Goal: Information Seeking & Learning: Learn about a topic

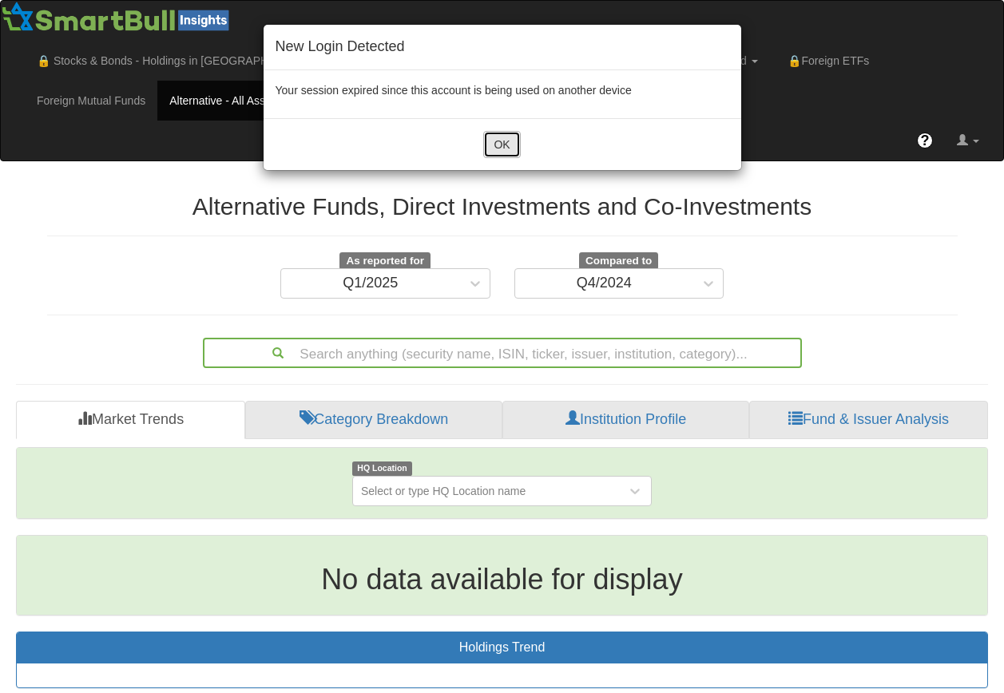
click at [493, 155] on button "OK" at bounding box center [501, 144] width 37 height 27
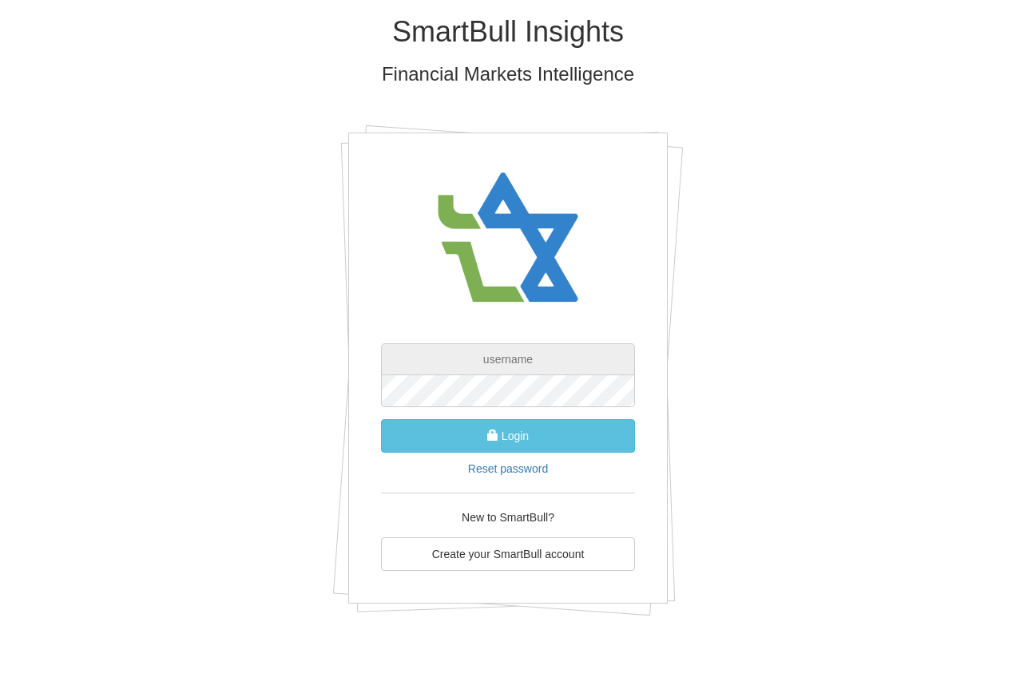
type input "[EMAIL_ADDRESS][DOMAIN_NAME]"
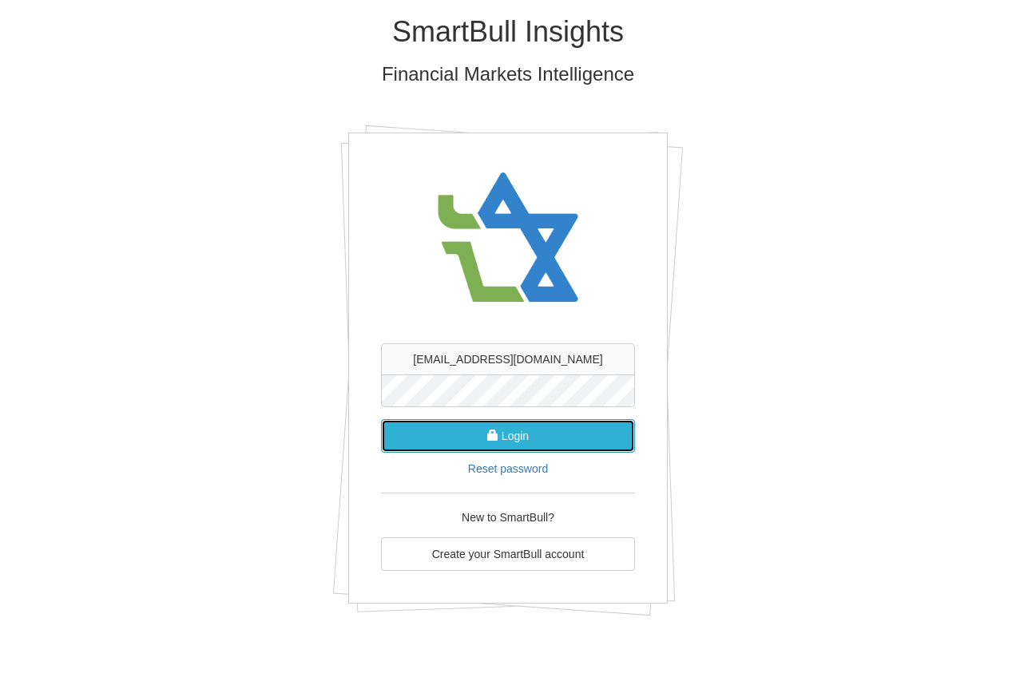
click at [501, 446] on button "Login" at bounding box center [508, 436] width 254 height 34
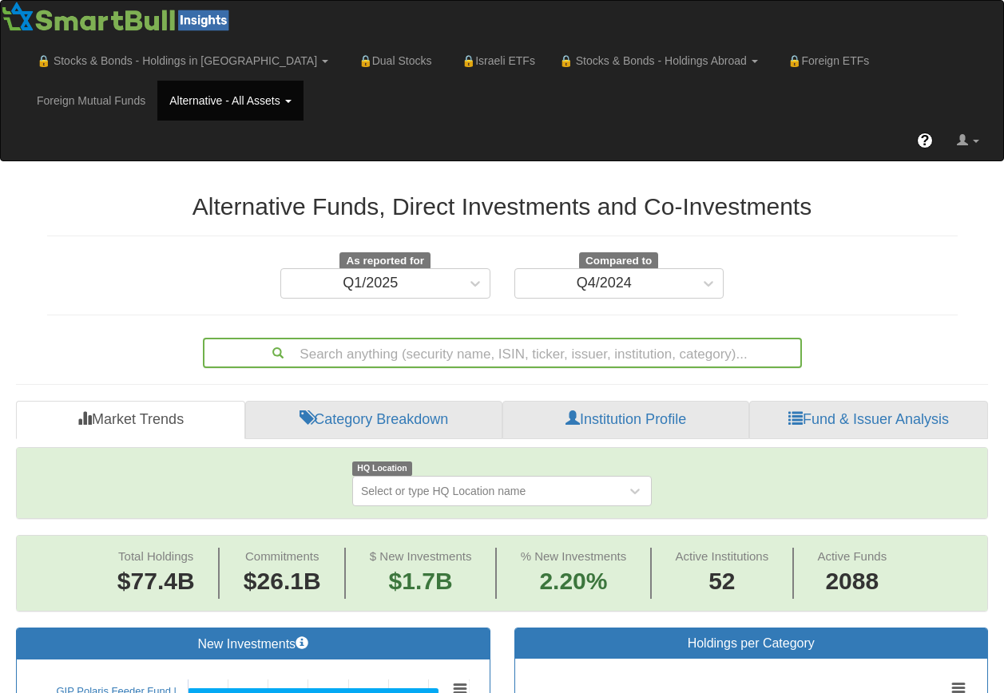
scroll to position [73, 0]
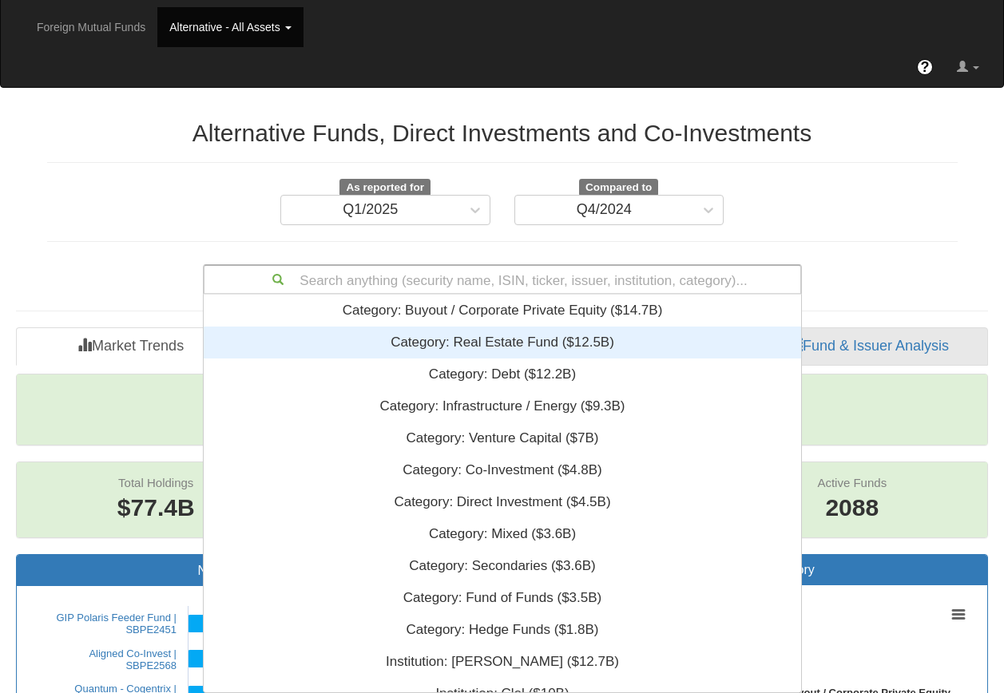
click at [348, 295] on div "Search anything (security name, ISIN, ticker, issuer, institution, category)...…" at bounding box center [502, 279] width 599 height 30
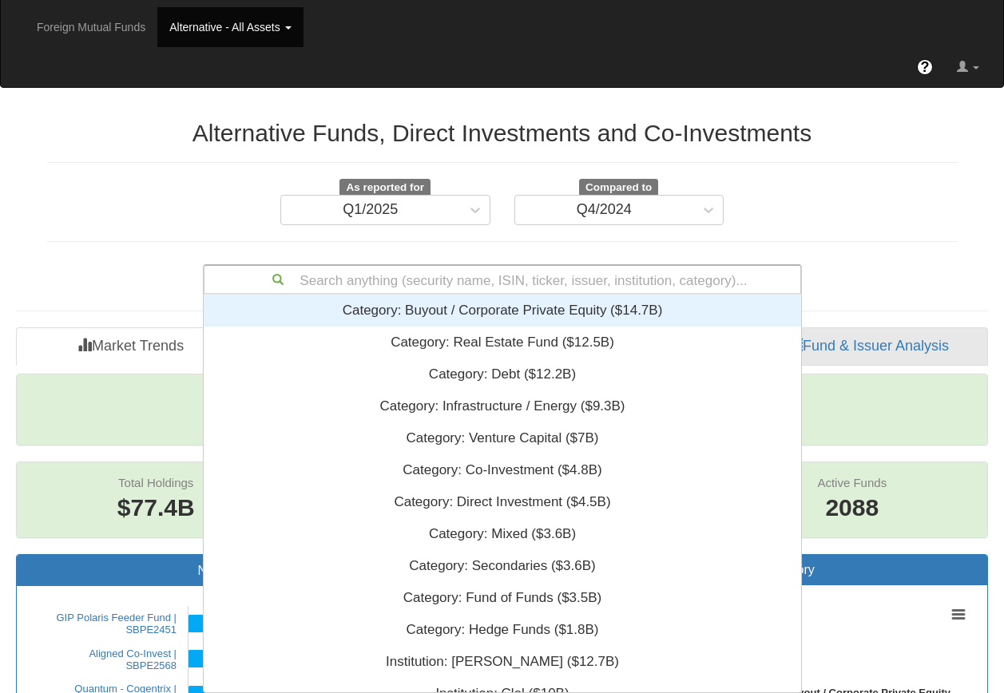
click at [362, 276] on div "Search anything (security name, ISIN, ticker, issuer, institution, category)..." at bounding box center [502, 279] width 596 height 27
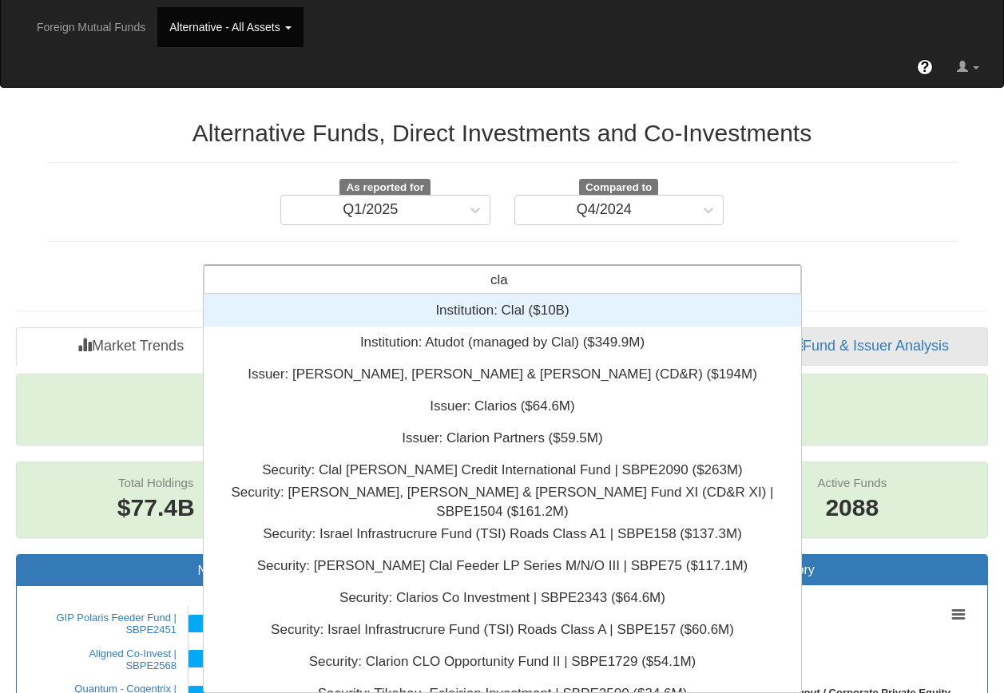
type input "clal"
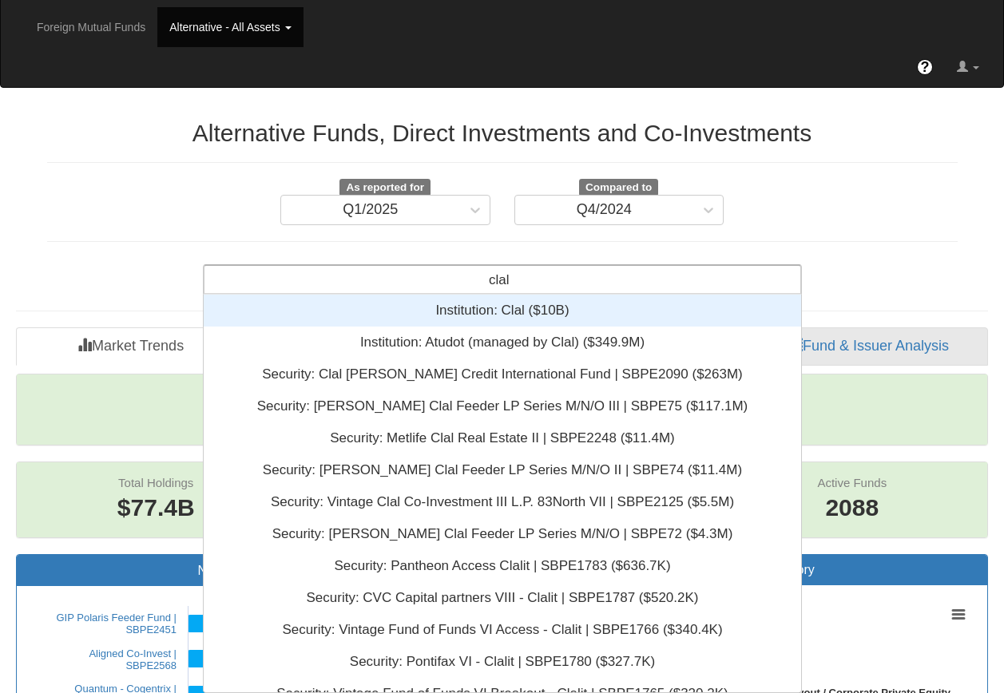
click at [454, 301] on div "Institution: ‎Clal ‎($10B)‏" at bounding box center [502, 311] width 597 height 32
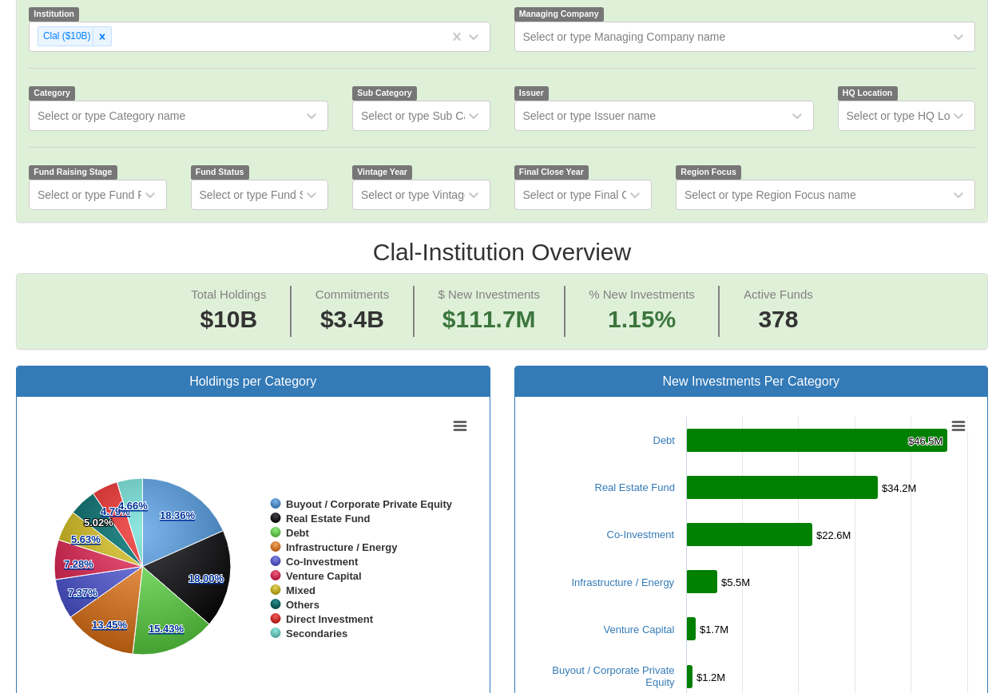
scroll to position [479, 0]
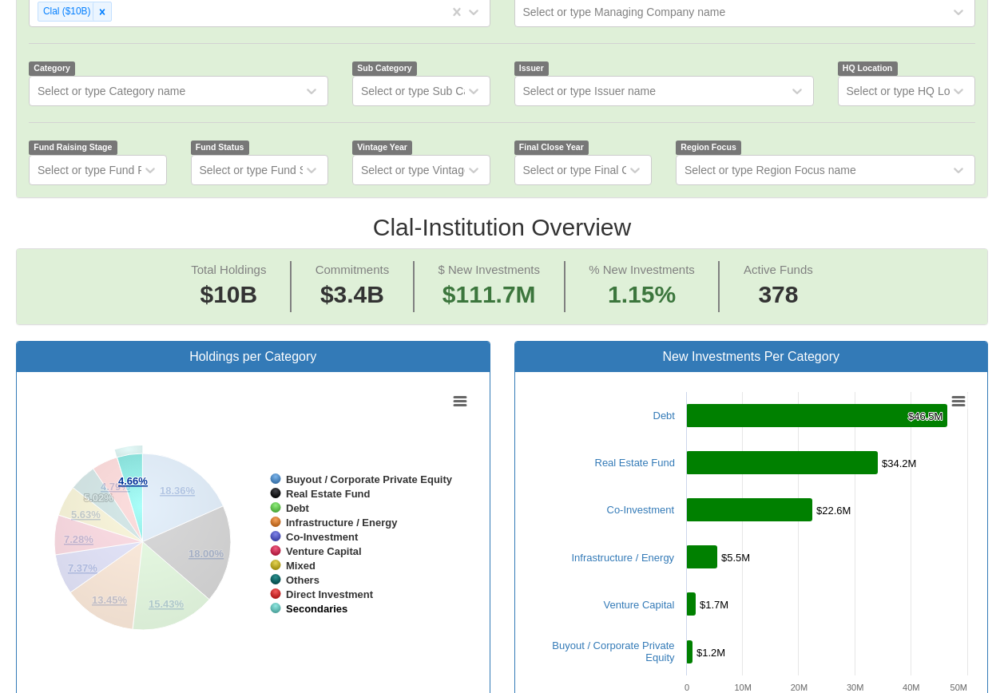
click at [287, 604] on tspan "Secondaries" at bounding box center [317, 609] width 62 height 12
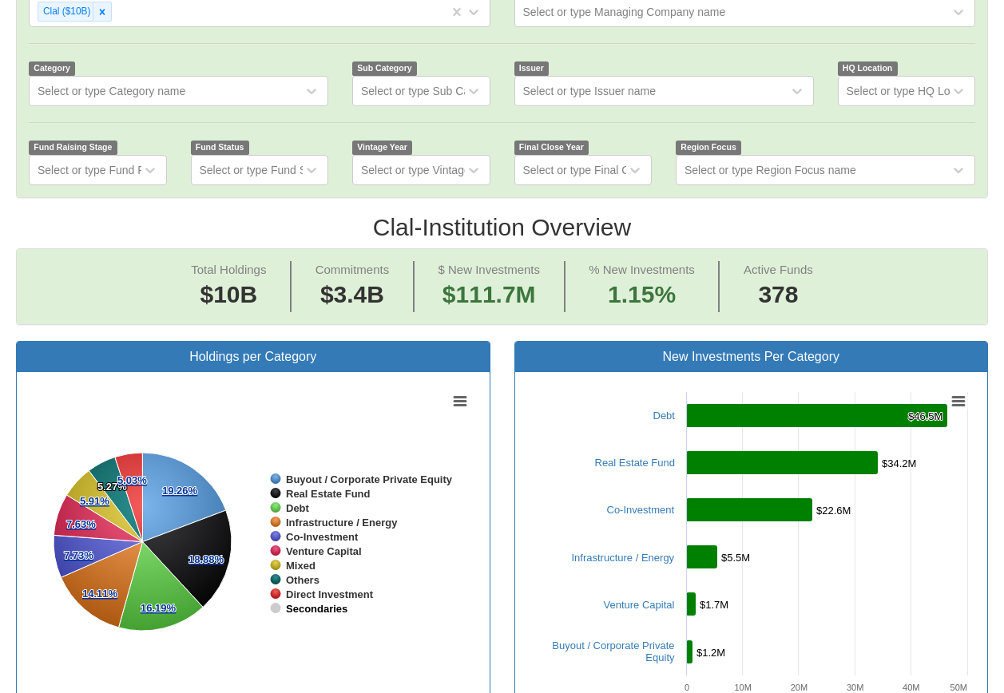
click at [302, 609] on tspan "Secondaries" at bounding box center [317, 609] width 62 height 12
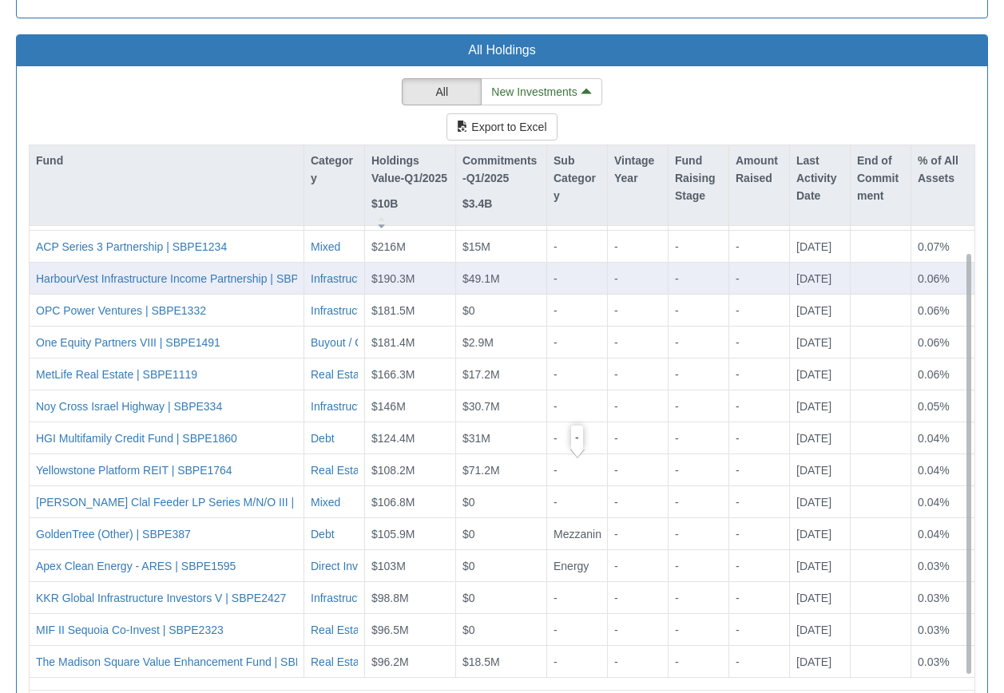
scroll to position [1597, 0]
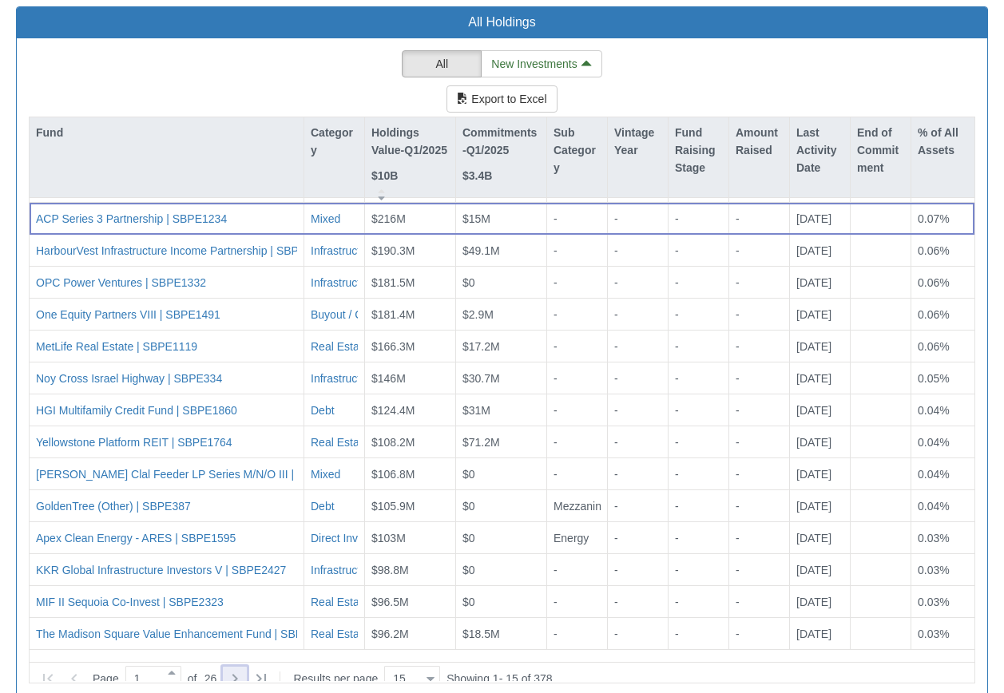
click at [244, 669] on icon at bounding box center [234, 678] width 19 height 19
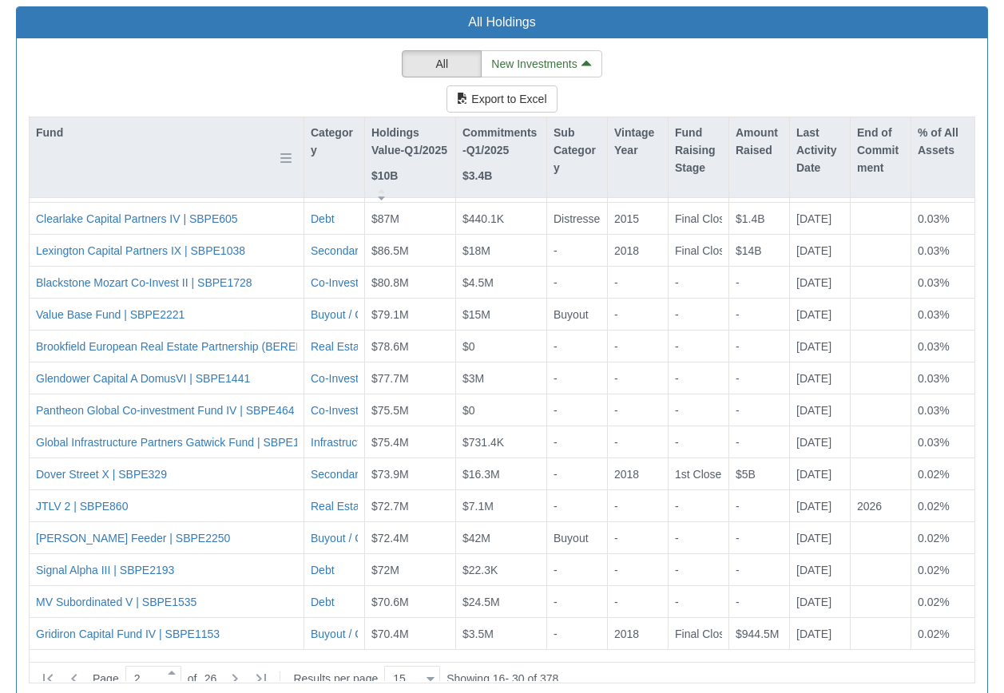
click at [240, 152] on div "Fund Category Holdings Value-Q1/2025 $10B Commitments-Q1/2025 $3.4B Sub Categor…" at bounding box center [502, 400] width 947 height 567
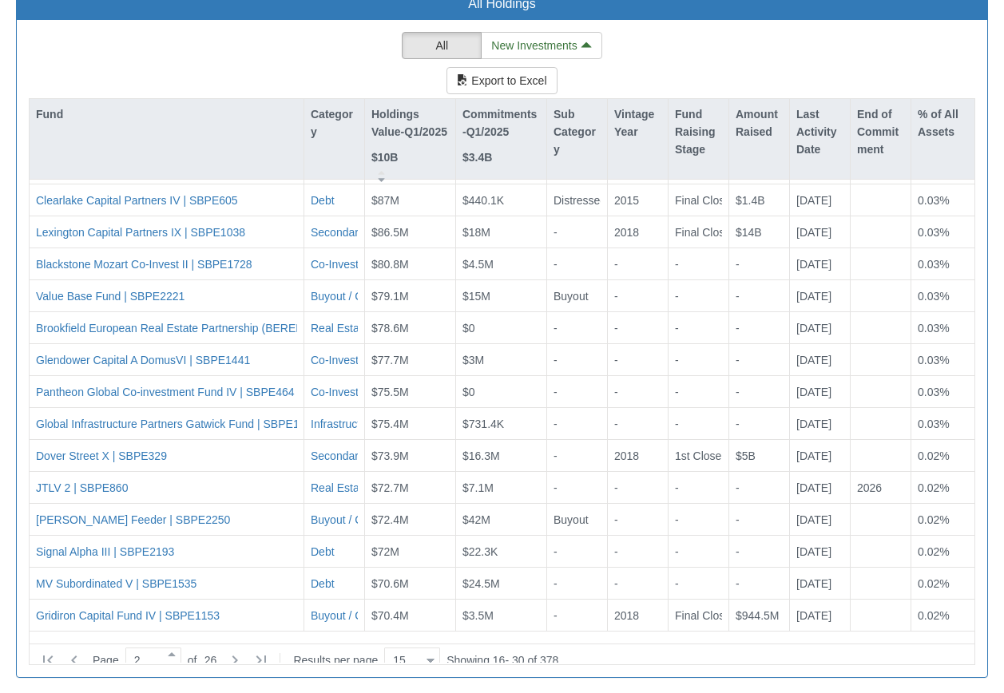
scroll to position [1621, 0]
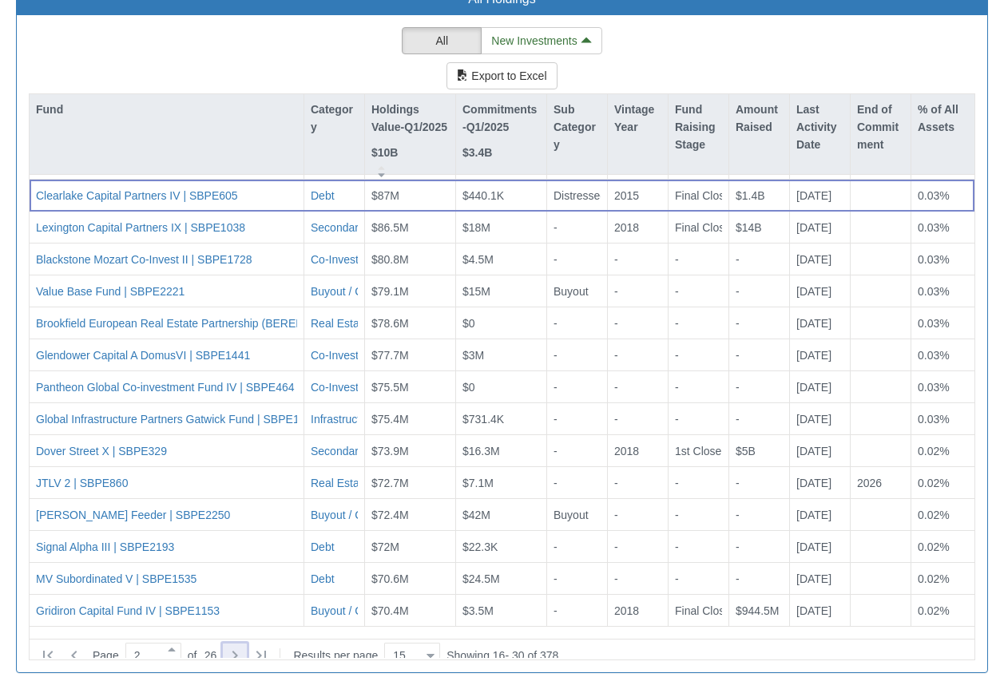
click at [244, 646] on icon at bounding box center [234, 655] width 19 height 19
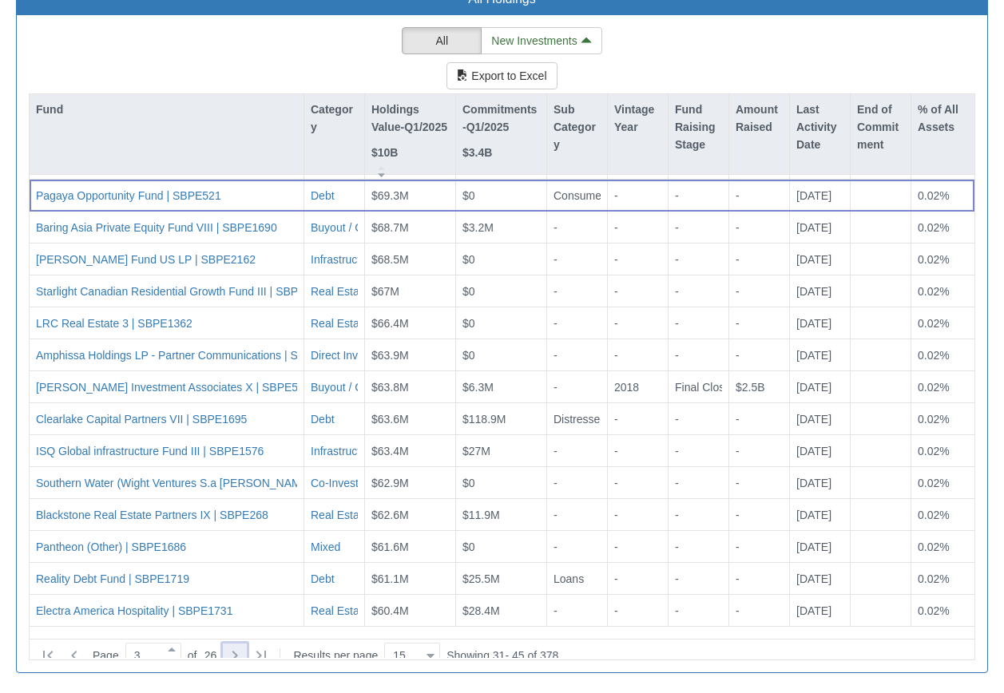
click at [244, 646] on icon at bounding box center [234, 655] width 19 height 19
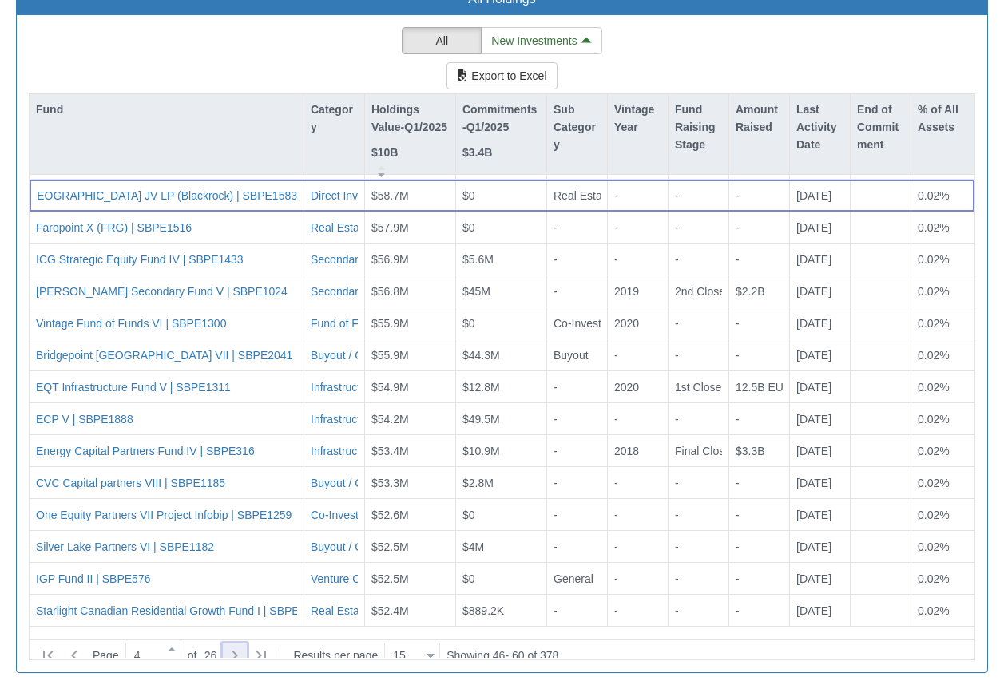
click at [243, 646] on icon at bounding box center [234, 655] width 19 height 19
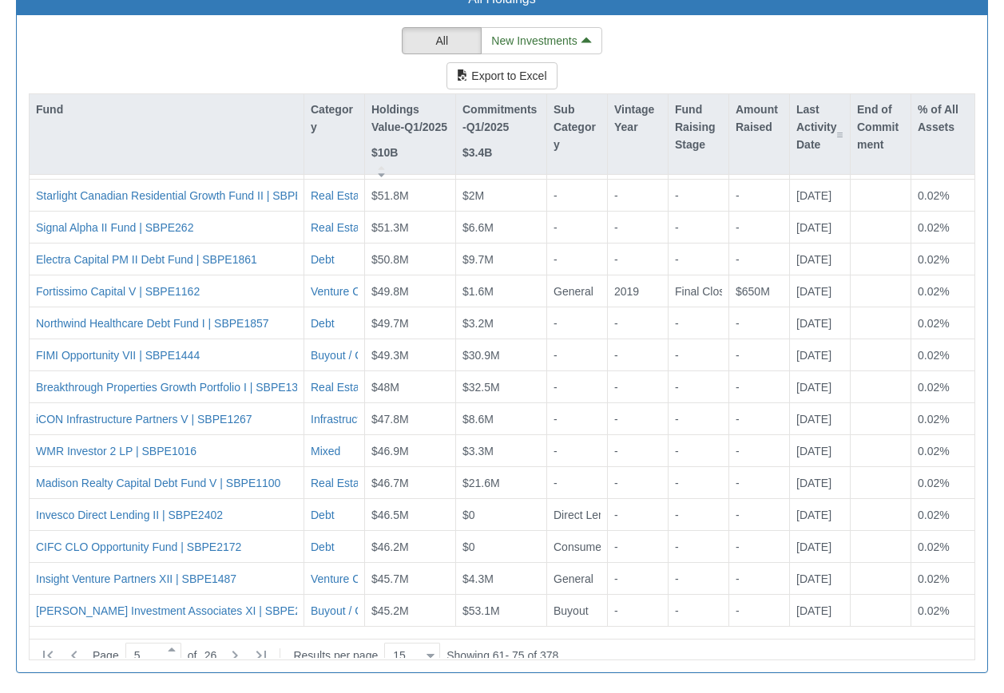
click at [828, 133] on div "Last Activity Date" at bounding box center [820, 127] width 60 height 66
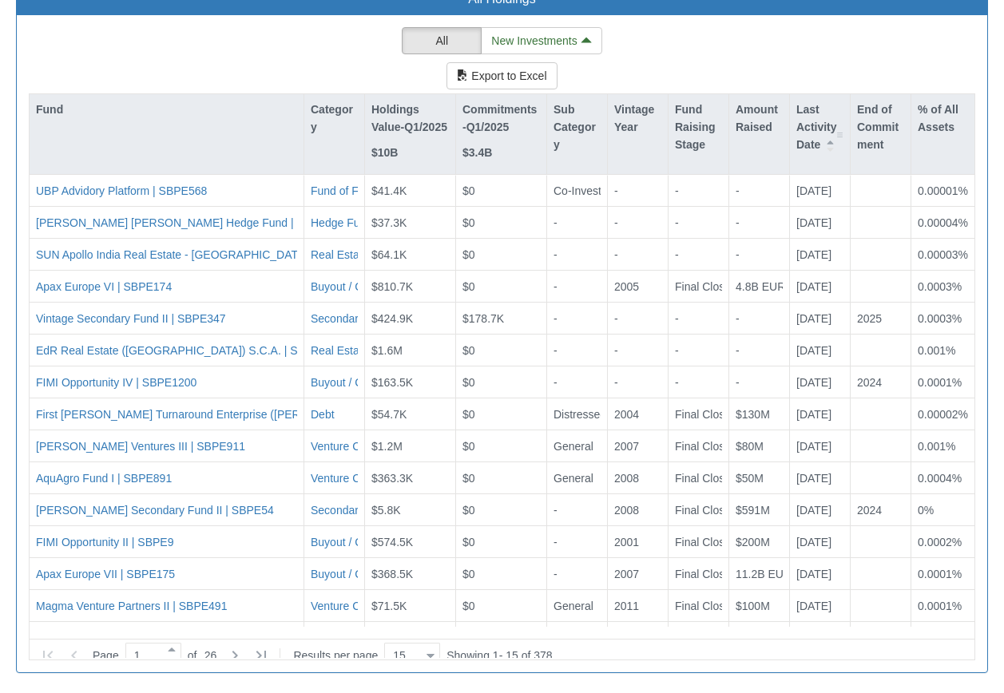
click at [841, 133] on div at bounding box center [839, 134] width 7 height 80
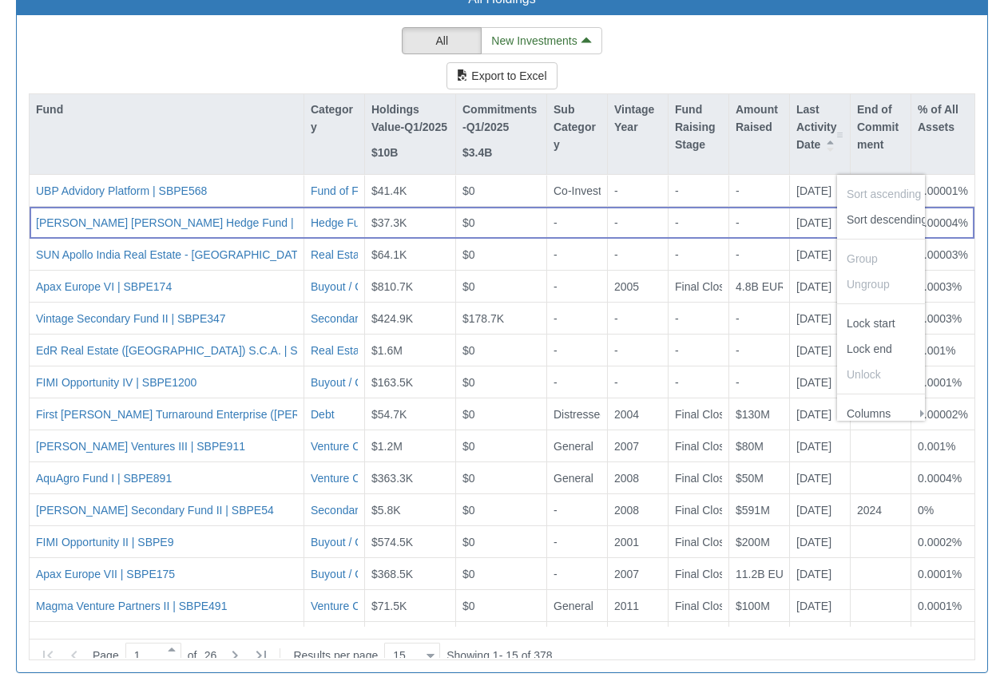
scroll to position [262, 104]
click at [852, 214] on td "Sort descending" at bounding box center [887, 220] width 100 height 26
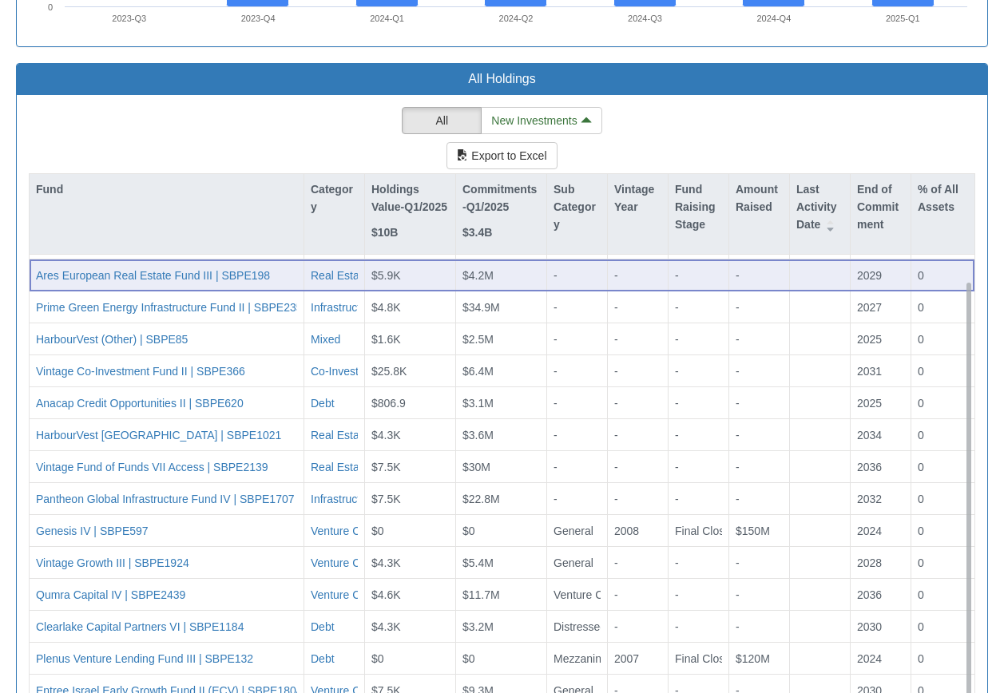
scroll to position [1621, 0]
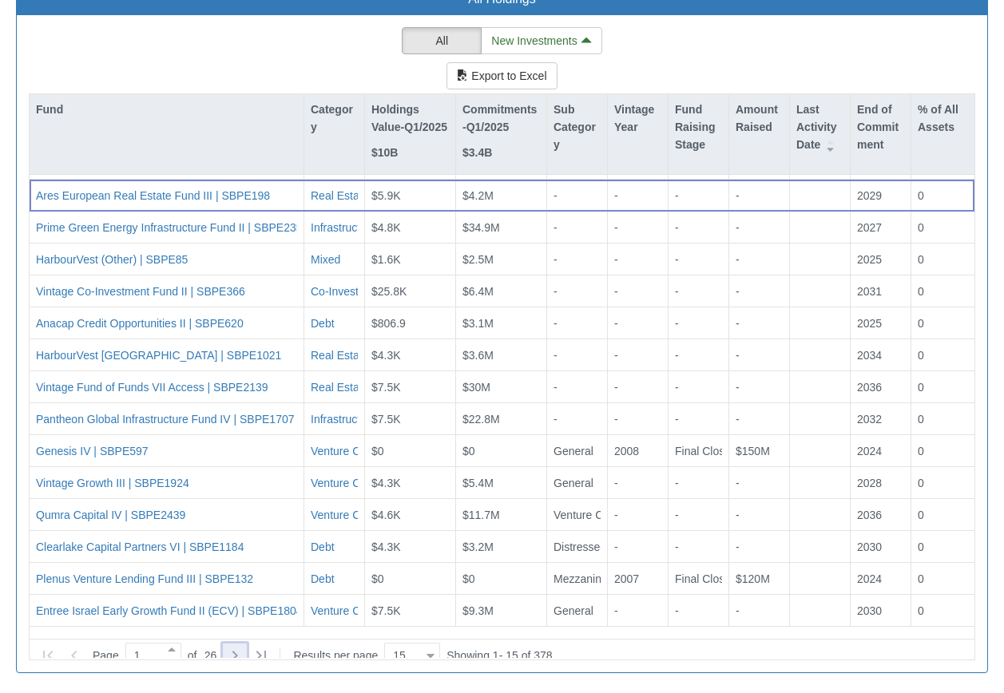
click at [244, 646] on icon at bounding box center [234, 655] width 19 height 19
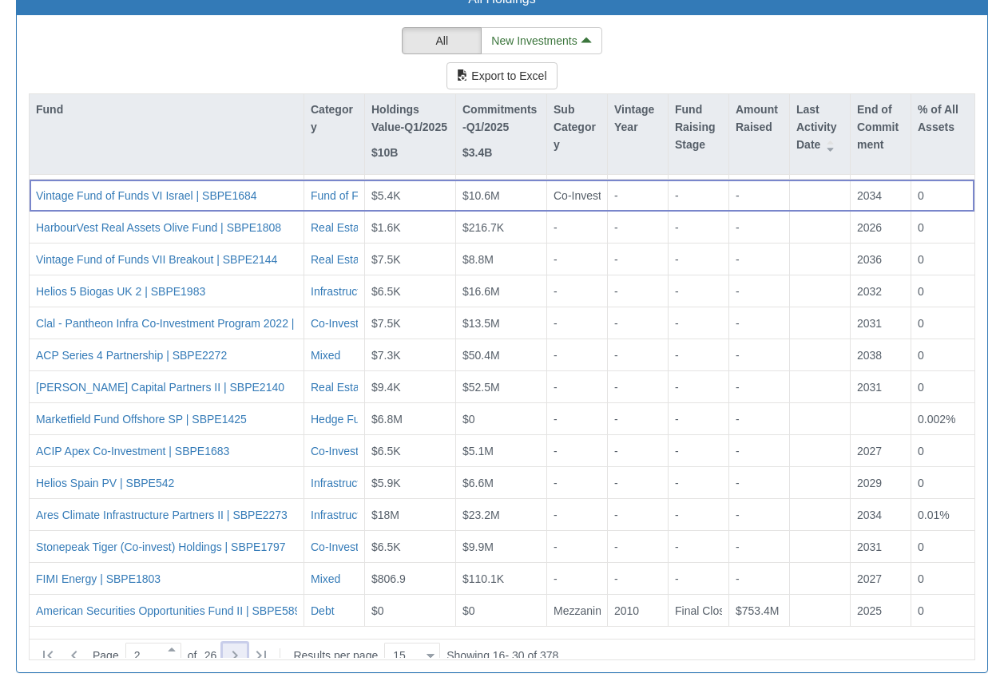
click at [244, 646] on icon at bounding box center [234, 655] width 19 height 19
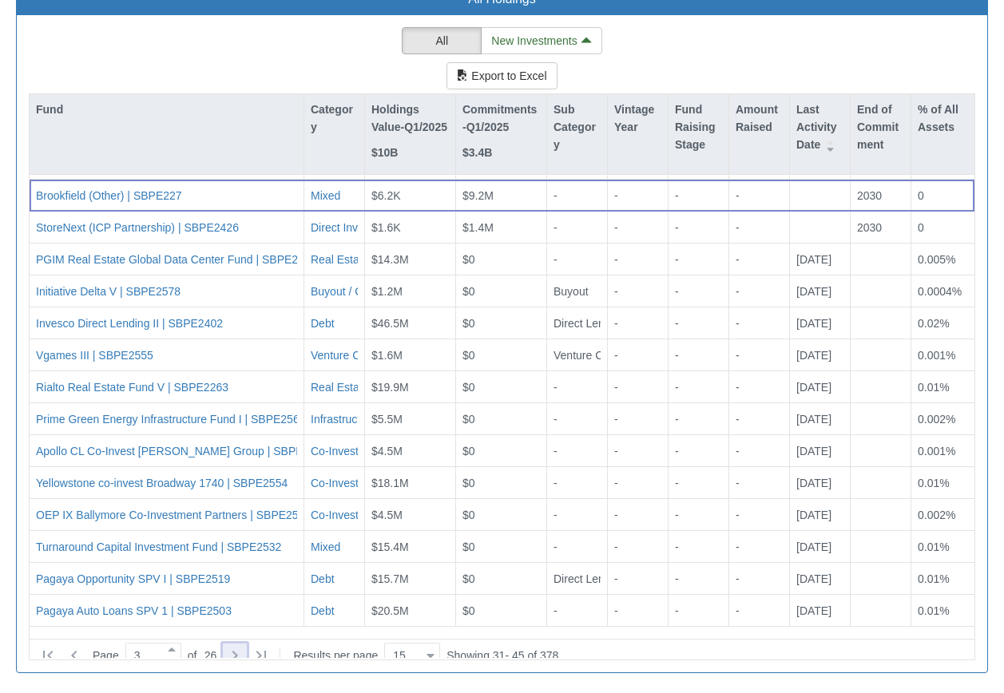
click at [244, 646] on icon at bounding box center [234, 655] width 19 height 19
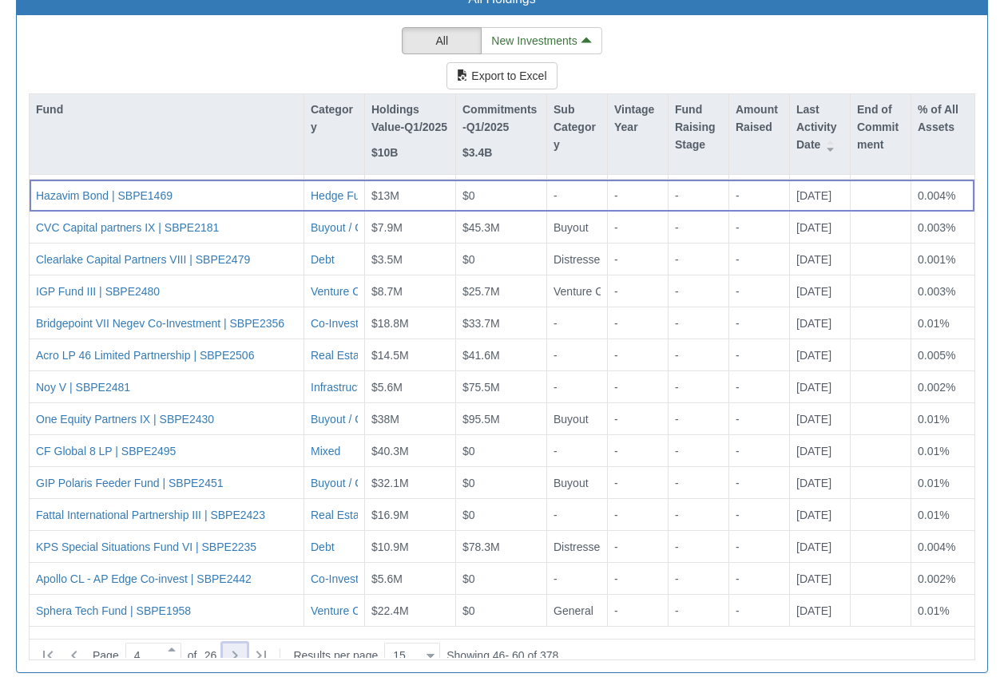
click at [242, 646] on icon at bounding box center [234, 655] width 19 height 19
type input "5"
